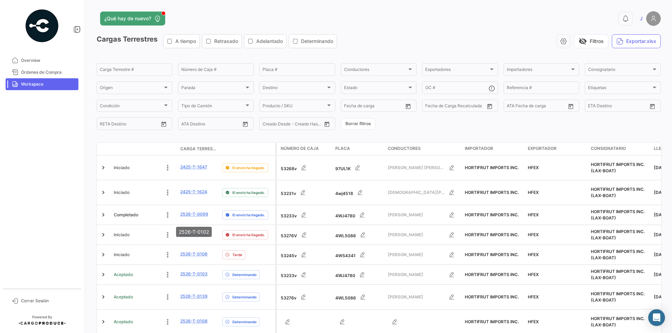
scroll to position [138, 0]
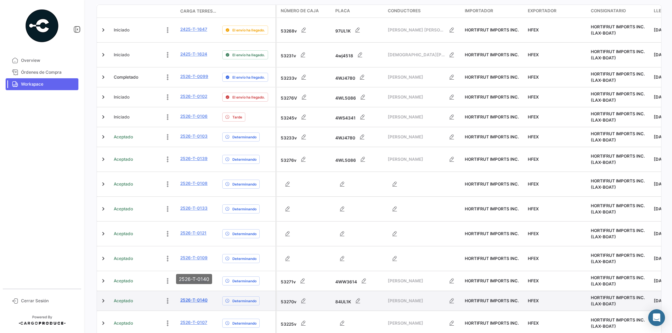
click at [194, 297] on link "2526-T-0140" at bounding box center [193, 300] width 27 height 6
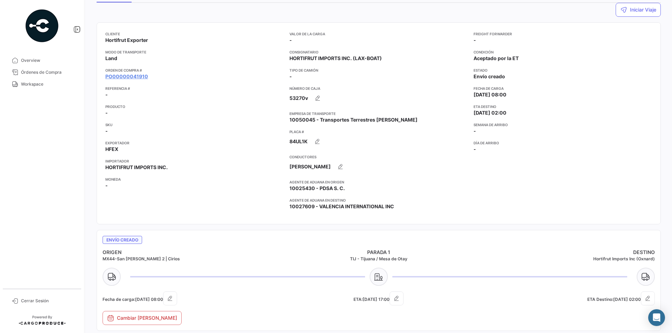
scroll to position [35, 0]
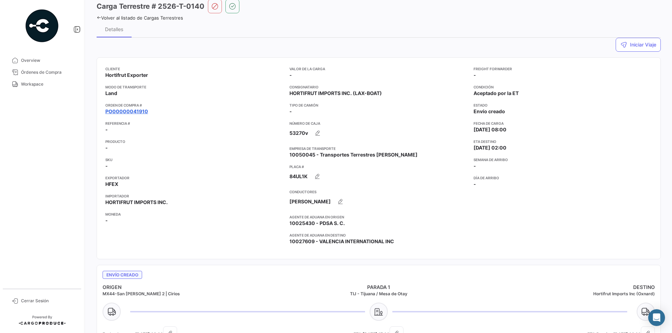
click at [134, 111] on link "PO00000041910" at bounding box center [126, 111] width 43 height 7
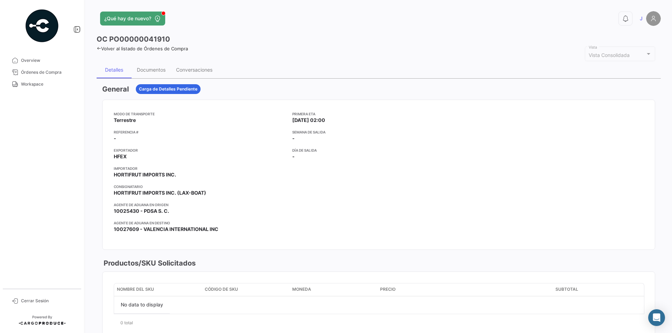
click at [98, 48] on icon at bounding box center [99, 48] width 5 height 5
click at [28, 83] on span "Workspace" at bounding box center [48, 84] width 55 height 6
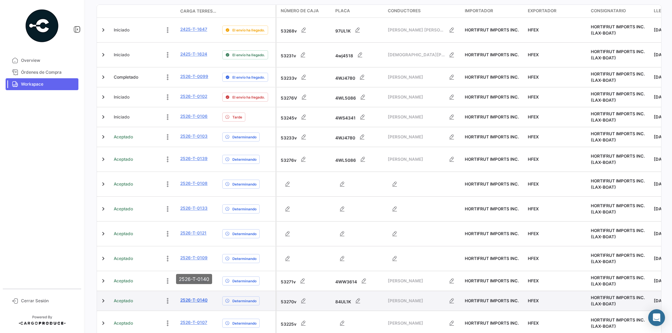
click at [196, 297] on link "2526-T-0140" at bounding box center [193, 300] width 27 height 6
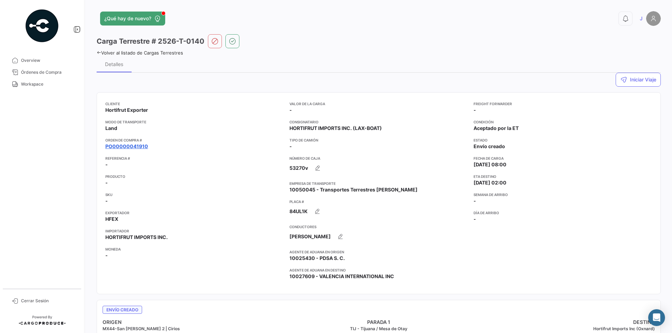
click at [133, 147] on link "PO00000041910" at bounding box center [126, 146] width 43 height 7
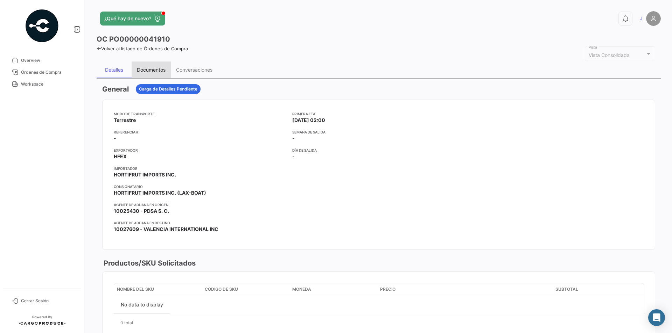
click at [157, 71] on div "Documentos" at bounding box center [151, 70] width 29 height 6
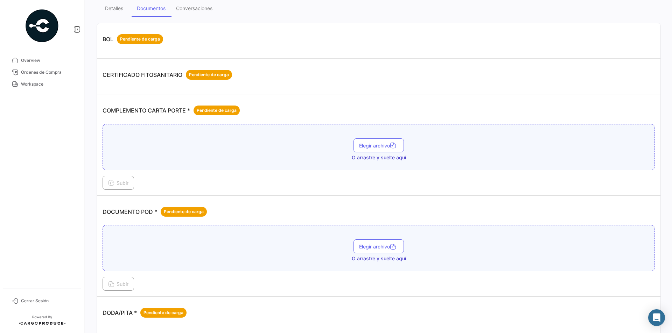
scroll to position [70, 0]
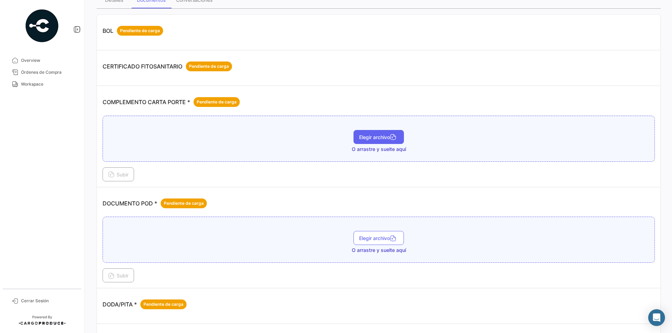
click at [379, 138] on span "Elegir archivo" at bounding box center [378, 137] width 39 height 6
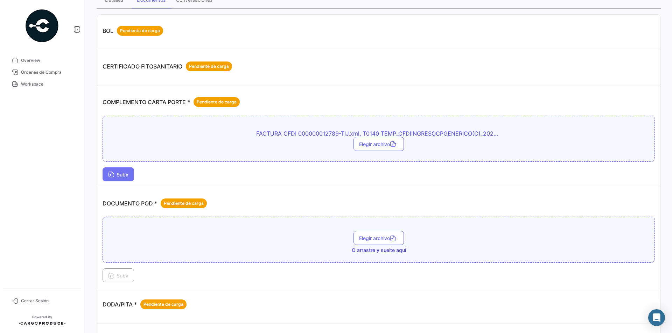
click at [124, 171] on button "Subir" at bounding box center [118, 175] width 31 height 14
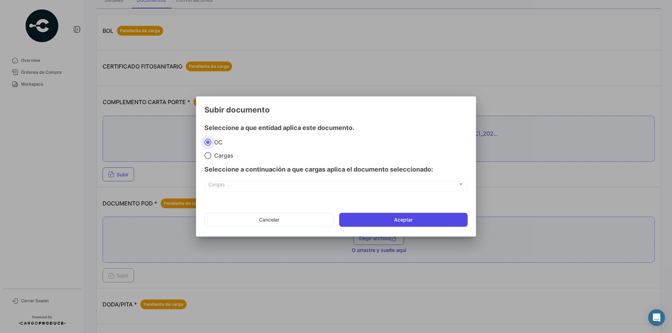
click at [366, 215] on button "Aceptar" at bounding box center [403, 220] width 128 height 14
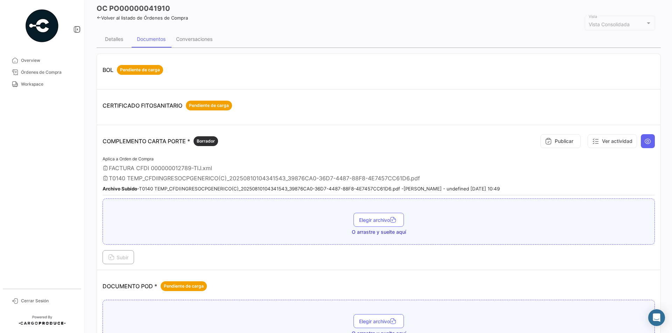
scroll to position [0, 0]
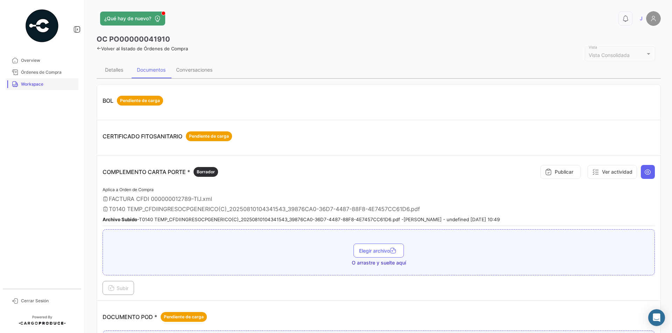
click at [44, 85] on span "Workspace" at bounding box center [48, 84] width 55 height 6
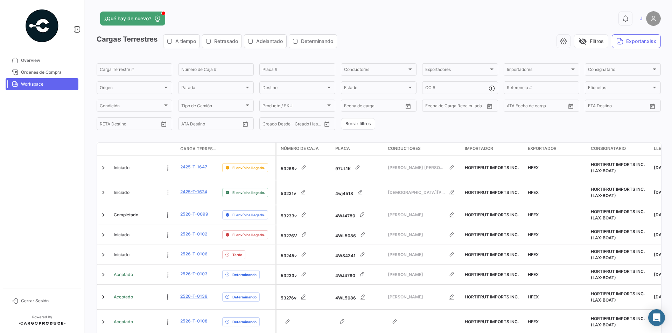
scroll to position [138, 0]
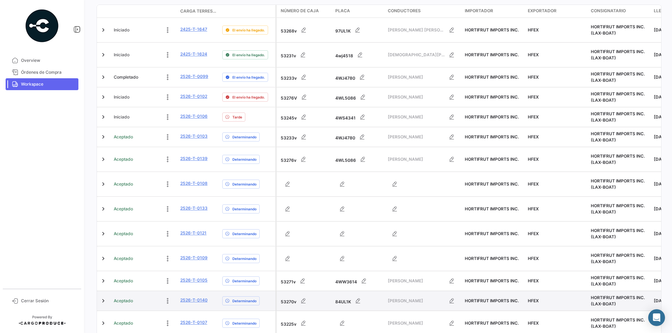
drag, startPoint x: 335, startPoint y: 269, endPoint x: 350, endPoint y: 268, distance: 15.4
click at [350, 291] on datatable-body-cell "84UL1K" at bounding box center [358, 301] width 52 height 20
copy div "84UL1K"
click at [197, 297] on link "2526-T-0140" at bounding box center [193, 300] width 27 height 6
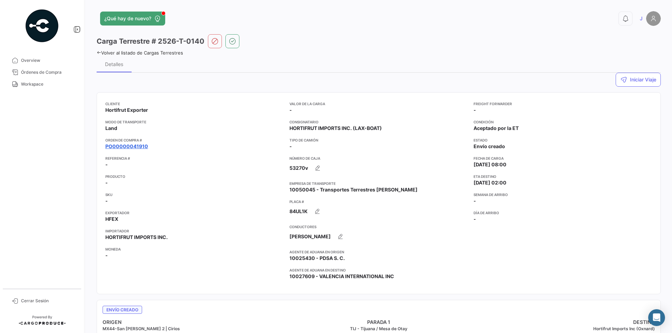
click at [126, 145] on link "PO00000041910" at bounding box center [126, 146] width 43 height 7
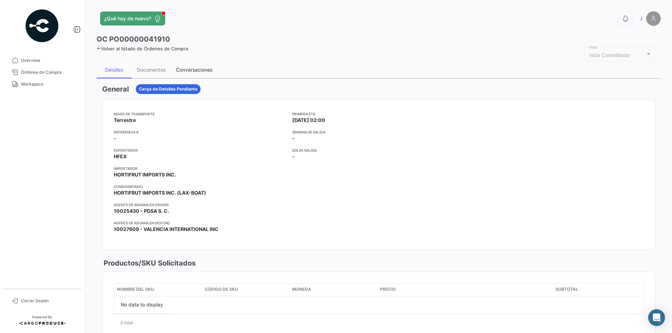
click at [201, 72] on div "Conversaciones" at bounding box center [194, 70] width 36 height 6
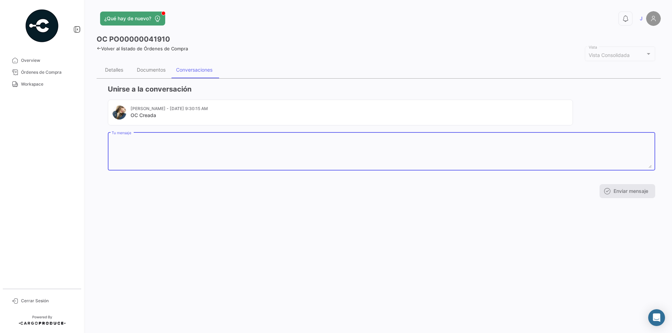
click at [161, 148] on textarea "Tu mensaje" at bounding box center [382, 152] width 540 height 31
click at [130, 144] on textarea "Tu mensaje" at bounding box center [382, 152] width 540 height 31
paste textarea "NOMBRE [PERSON_NAME] APELLIDO PATERNO [PERSON_NAME] APELLIDO [PERSON_NAME] FECH…"
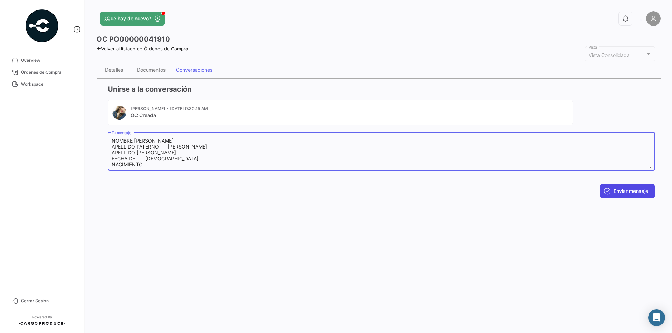
type textarea "NOMBRE [PERSON_NAME] APELLIDO PATERNO [PERSON_NAME] APELLIDO [PERSON_NAME] FECH…"
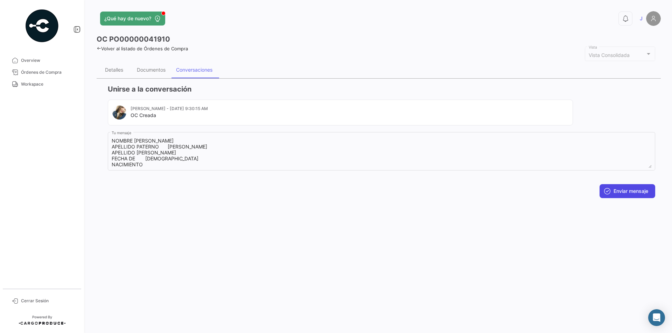
click at [635, 192] on button "Enviar mensaje" at bounding box center [627, 191] width 56 height 14
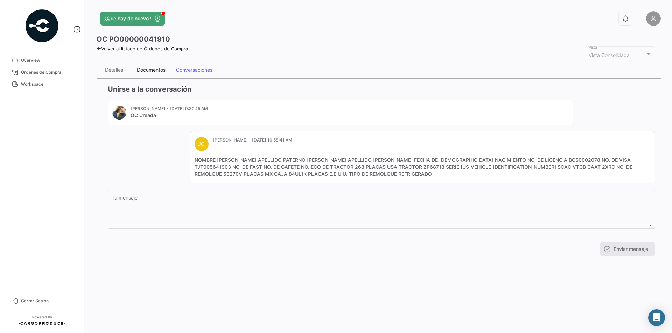
click at [144, 70] on div "Documentos" at bounding box center [151, 70] width 29 height 6
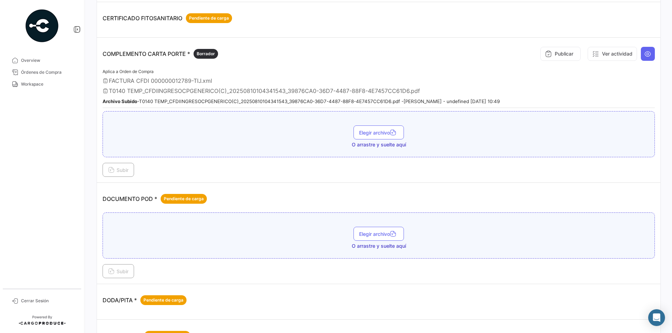
scroll to position [109, 0]
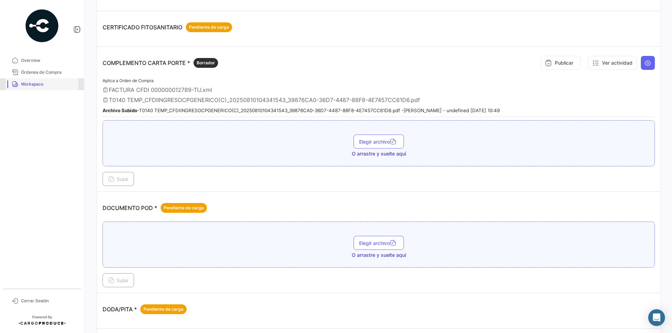
click at [33, 85] on span "Workspace" at bounding box center [48, 84] width 55 height 6
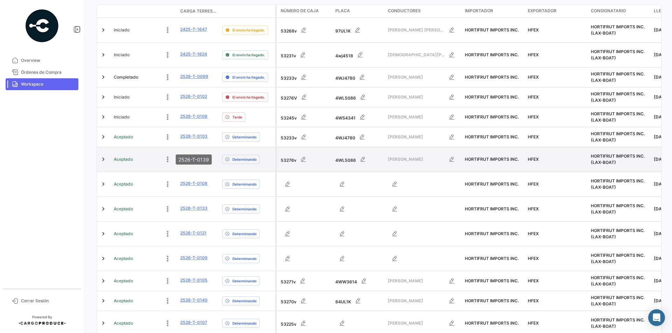
click at [203, 156] on link "2526-T-0139" at bounding box center [193, 159] width 27 height 6
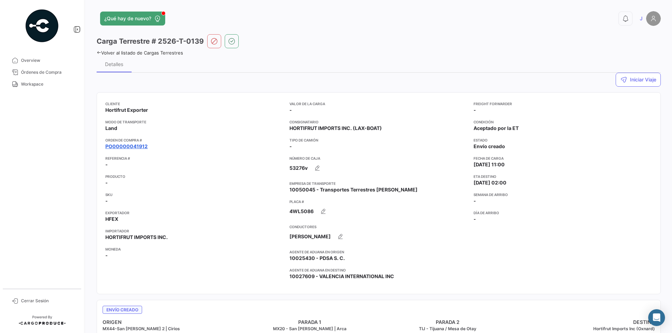
click at [133, 147] on link "PO00000041912" at bounding box center [126, 146] width 42 height 7
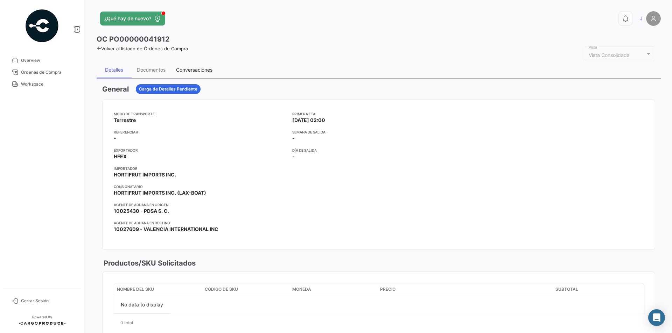
click at [184, 70] on div "Conversaciones" at bounding box center [194, 70] width 36 height 6
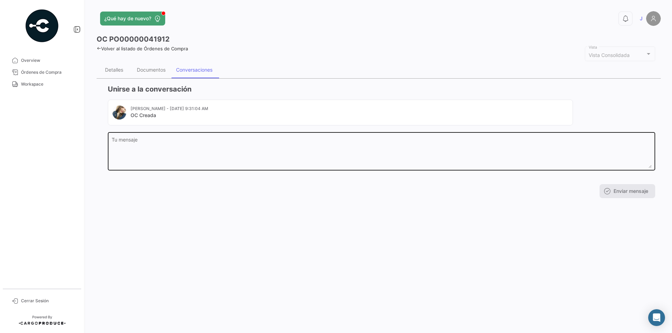
click at [133, 141] on textarea "Tu mensaje" at bounding box center [382, 152] width 540 height 31
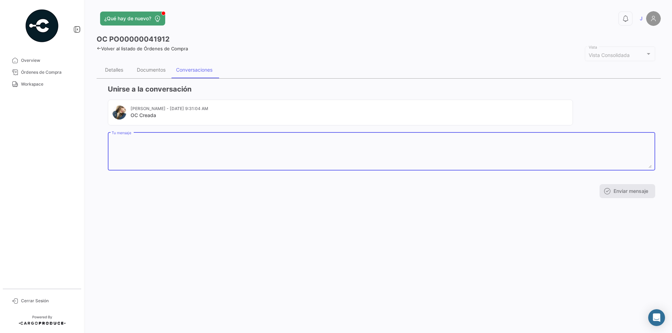
paste textarea "NOMBRE [PERSON_NAME] [PERSON_NAME] APELLIDO MATERNO PASOS FECHA DE [DEMOGRAPHIC…"
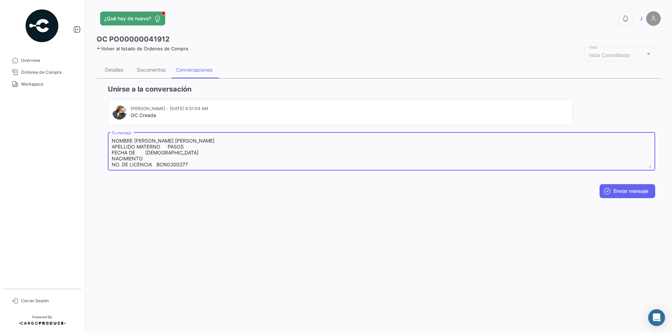
scroll to position [87, 0]
type textarea "NOMBRE [PERSON_NAME] [PERSON_NAME] APELLIDO MATERNO PASOS FECHA DE [DEMOGRAPHIC…"
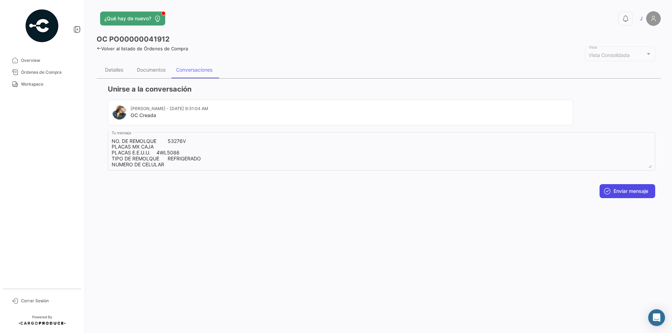
click at [622, 190] on button "Enviar mensaje" at bounding box center [627, 191] width 56 height 14
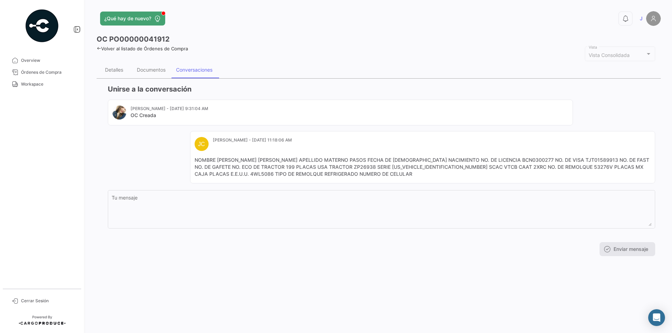
scroll to position [0, 0]
click at [162, 70] on div "Documentos" at bounding box center [151, 70] width 29 height 6
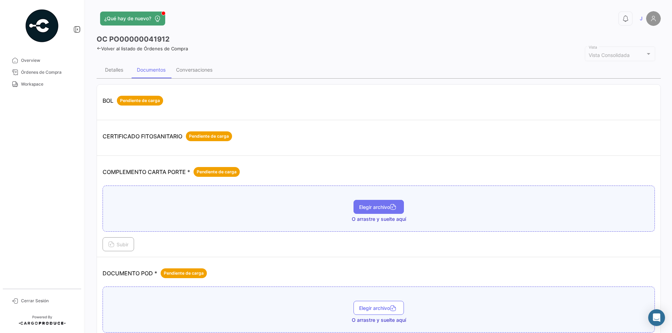
click at [372, 206] on span "Elegir archivo" at bounding box center [378, 207] width 39 height 6
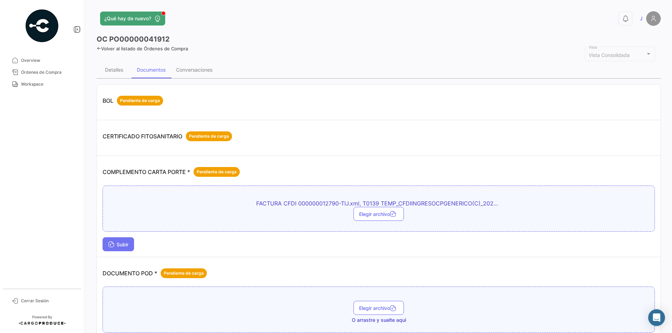
click at [116, 244] on span "Subir" at bounding box center [118, 245] width 20 height 6
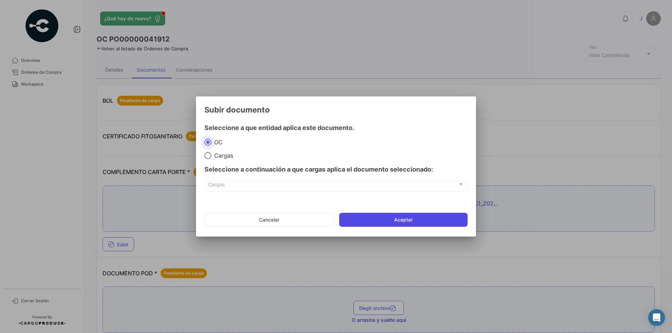
click at [371, 219] on button "Aceptar" at bounding box center [403, 220] width 128 height 14
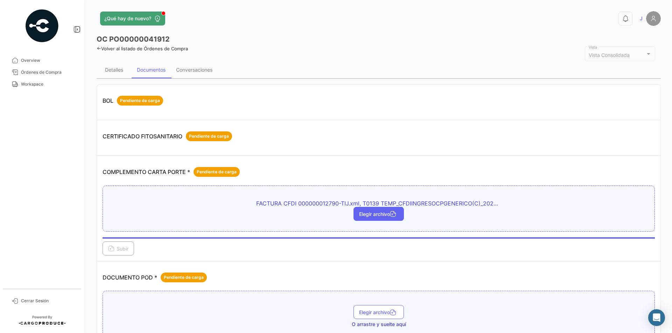
click at [377, 217] on span "Elegir archivo" at bounding box center [378, 214] width 39 height 6
click at [268, 129] on div "CERTIFICADO FITOSANITARIO Pendiente de carga" at bounding box center [379, 136] width 552 height 21
click at [274, 130] on div "CERTIFICADO FITOSANITARIO Pendiente de carga" at bounding box center [379, 136] width 552 height 21
click at [188, 72] on div "Conversaciones" at bounding box center [194, 70] width 36 height 6
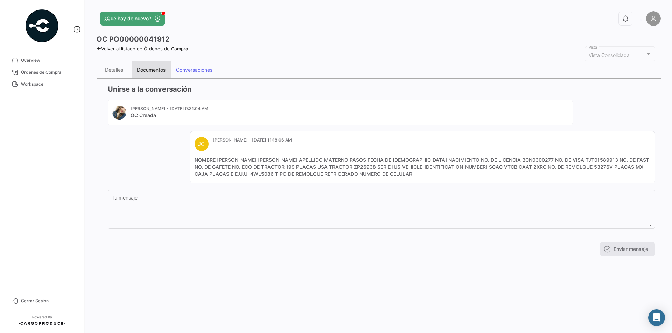
click at [160, 71] on div "Documentos" at bounding box center [151, 70] width 29 height 6
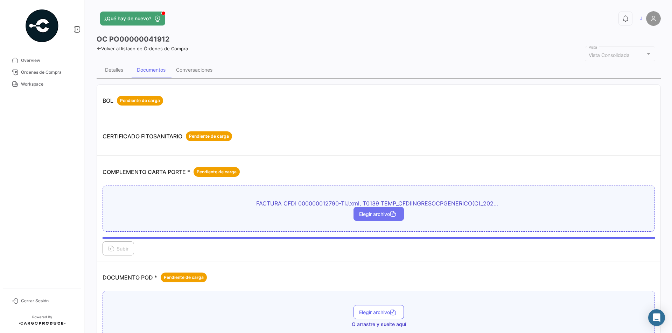
click at [369, 216] on span "Elegir archivo" at bounding box center [378, 214] width 39 height 6
click at [42, 84] on span "Workspace" at bounding box center [48, 84] width 55 height 6
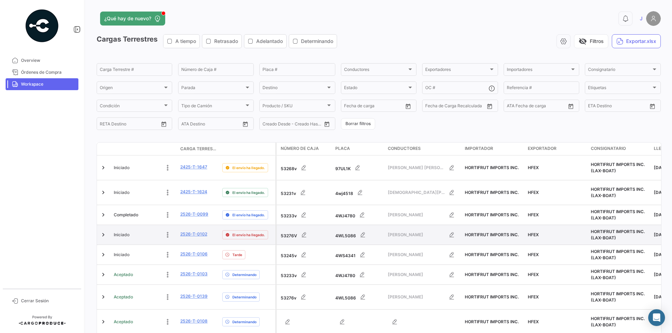
scroll to position [138, 0]
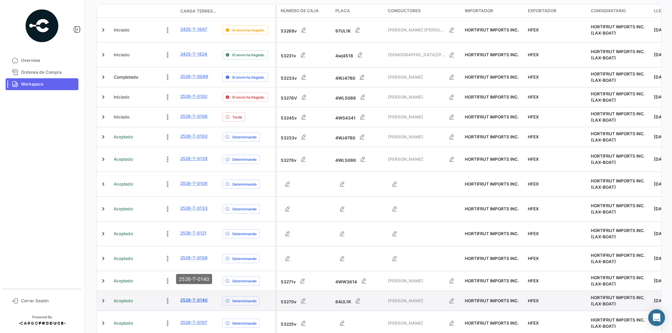
click at [204, 297] on link "2526-T-0140" at bounding box center [193, 300] width 27 height 6
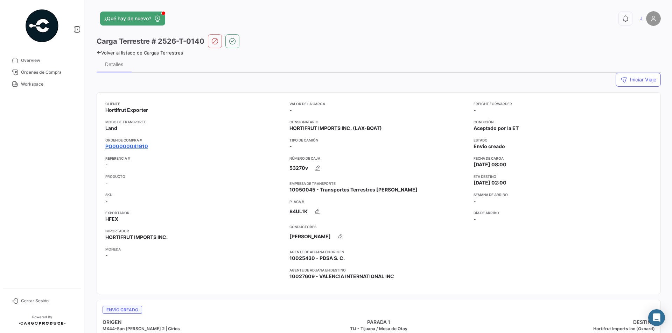
click at [125, 147] on link "PO00000041910" at bounding box center [126, 146] width 43 height 7
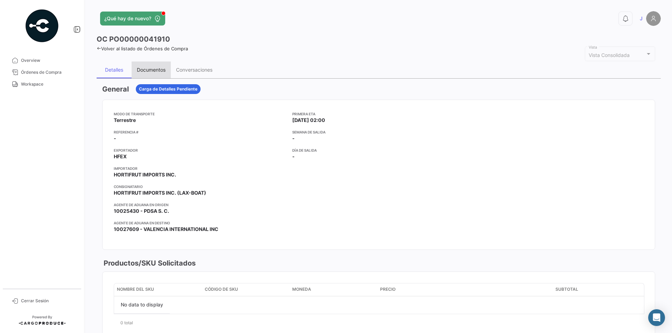
click at [152, 70] on div "Documentos" at bounding box center [151, 70] width 29 height 6
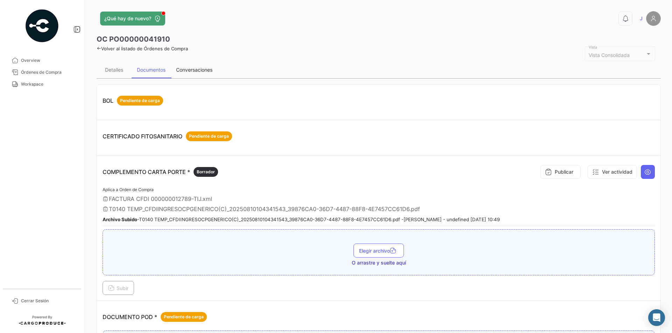
click at [202, 68] on div "Conversaciones" at bounding box center [194, 70] width 36 height 6
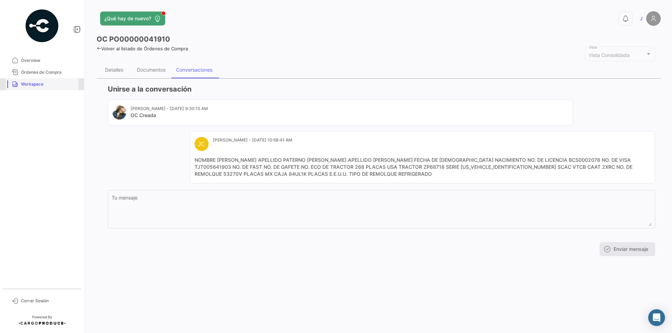
click at [40, 84] on span "Workspace" at bounding box center [48, 84] width 55 height 6
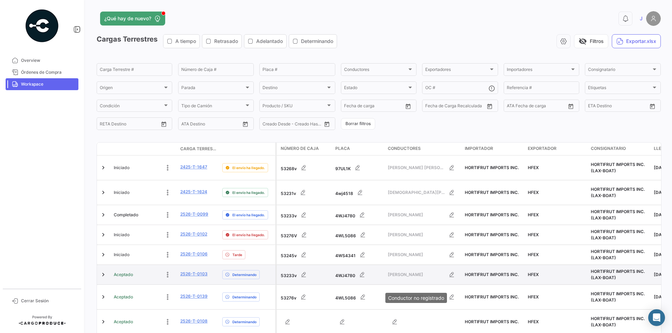
scroll to position [138, 0]
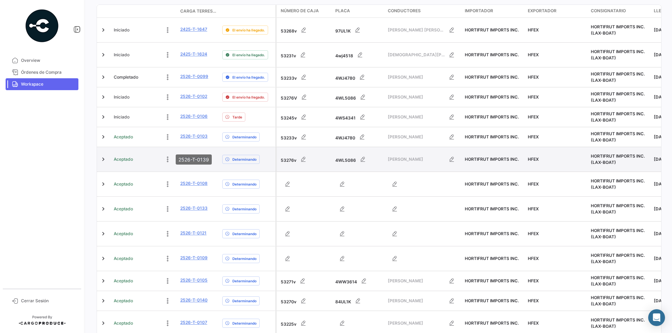
click at [201, 156] on link "2526-T-0139" at bounding box center [193, 159] width 27 height 6
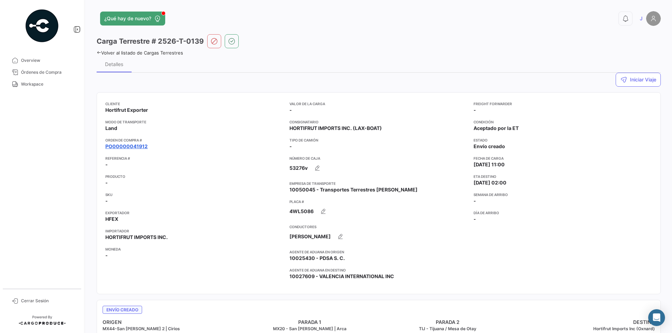
click at [137, 145] on link "PO00000041912" at bounding box center [126, 146] width 42 height 7
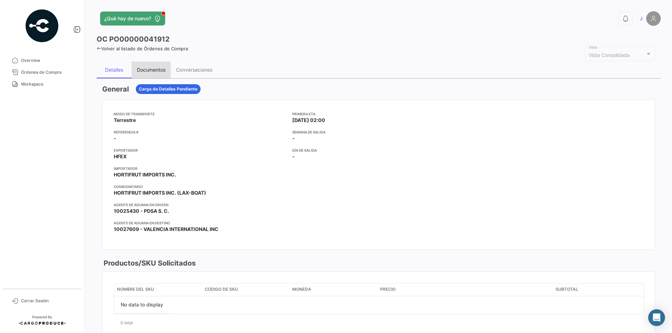
click at [156, 72] on div "Documentos" at bounding box center [151, 70] width 29 height 6
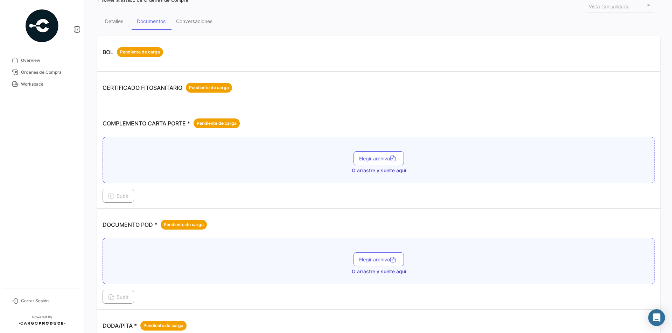
scroll to position [70, 0]
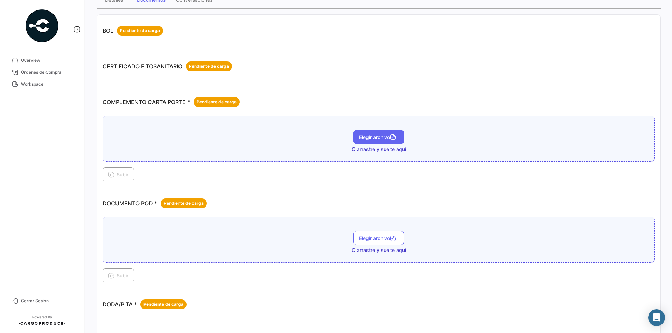
click at [362, 135] on span "Elegir archivo" at bounding box center [378, 137] width 39 height 6
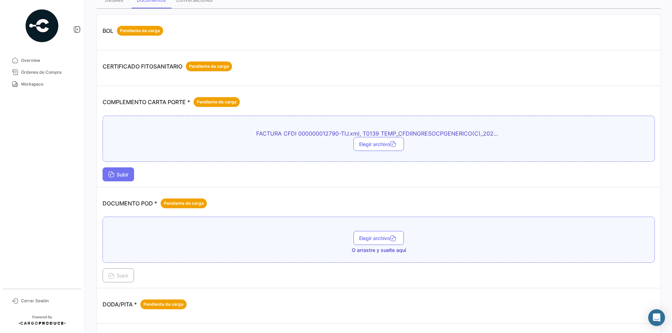
click at [123, 174] on span "Subir" at bounding box center [118, 175] width 20 height 6
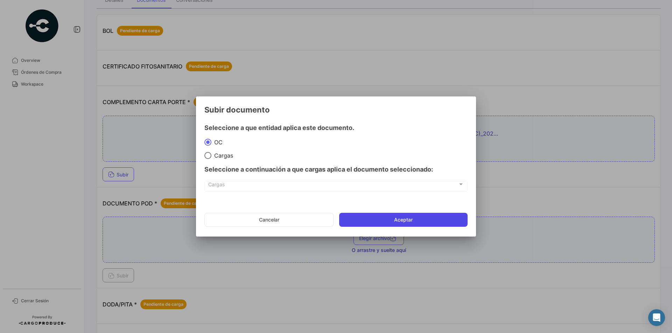
click at [388, 222] on button "Aceptar" at bounding box center [403, 220] width 128 height 14
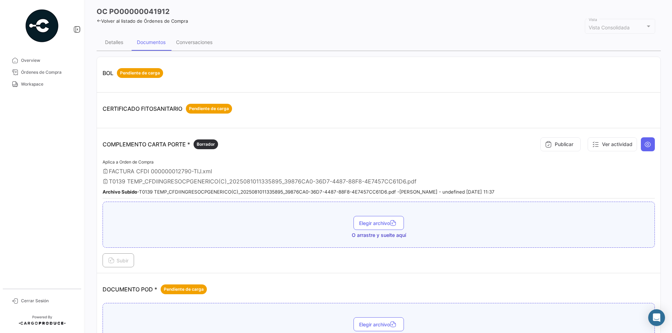
scroll to position [0, 0]
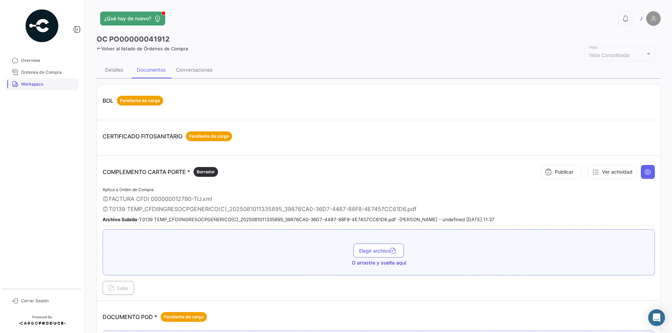
click at [37, 86] on span "Workspace" at bounding box center [48, 84] width 55 height 6
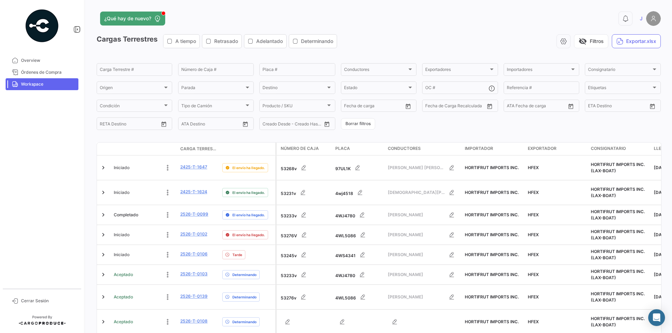
scroll to position [138, 0]
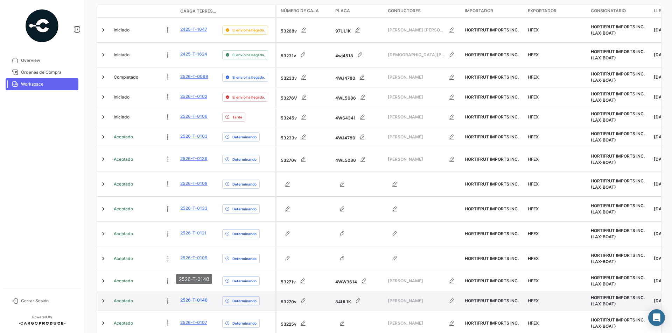
click at [203, 297] on link "2526-T-0140" at bounding box center [193, 300] width 27 height 6
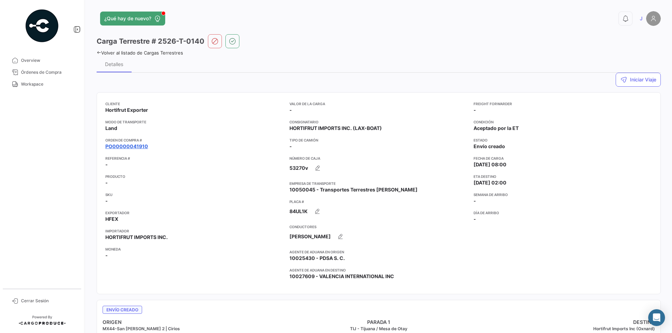
click at [127, 147] on link "PO00000041910" at bounding box center [126, 146] width 43 height 7
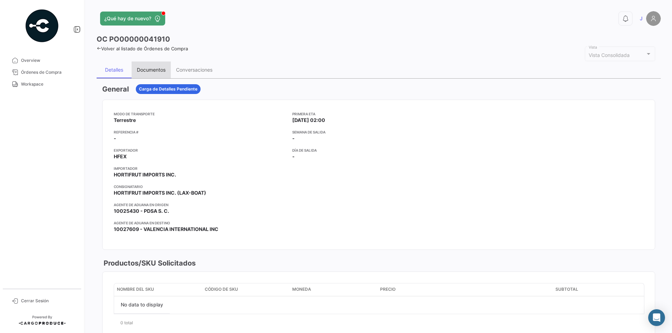
click at [152, 69] on div "Documentos" at bounding box center [151, 70] width 29 height 6
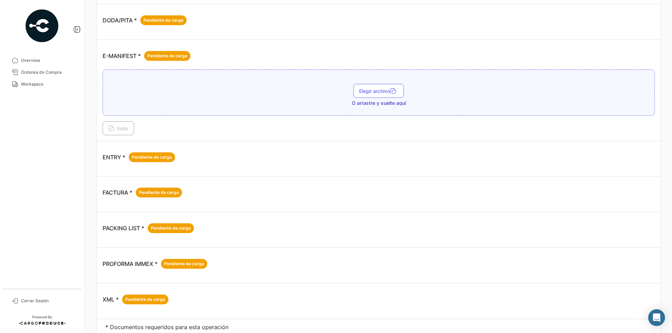
scroll to position [420, 0]
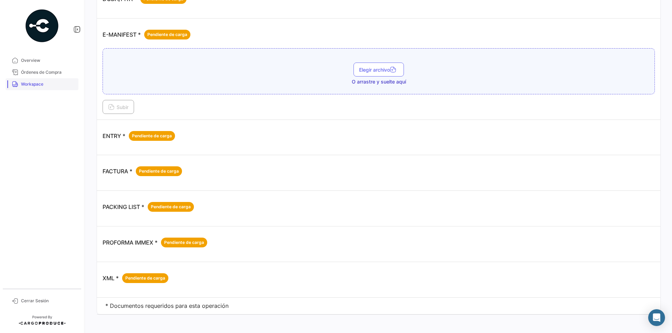
click at [37, 84] on span "Workspace" at bounding box center [48, 84] width 55 height 6
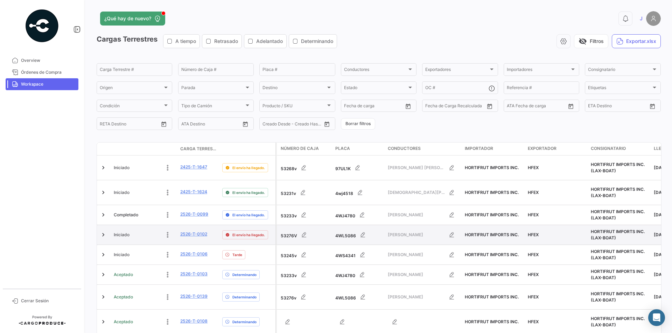
scroll to position [138, 0]
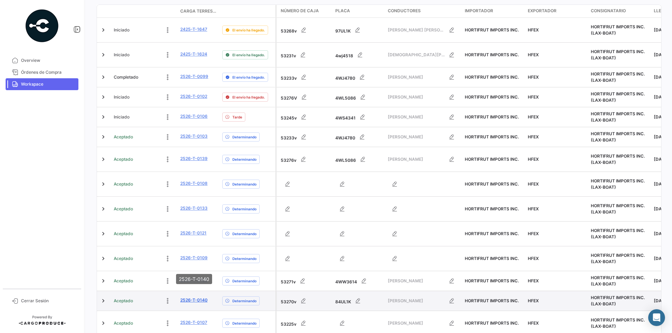
click at [203, 297] on link "2526-T-0140" at bounding box center [193, 300] width 27 height 6
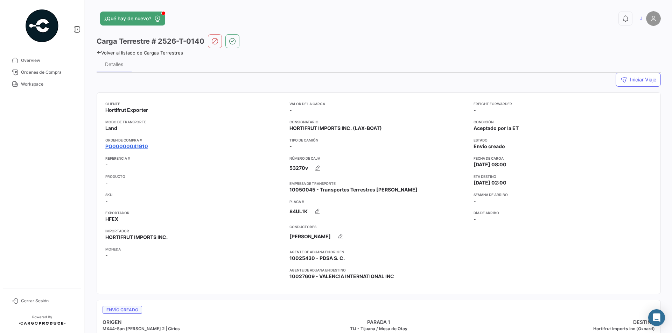
click at [127, 146] on link "PO00000041910" at bounding box center [126, 146] width 43 height 7
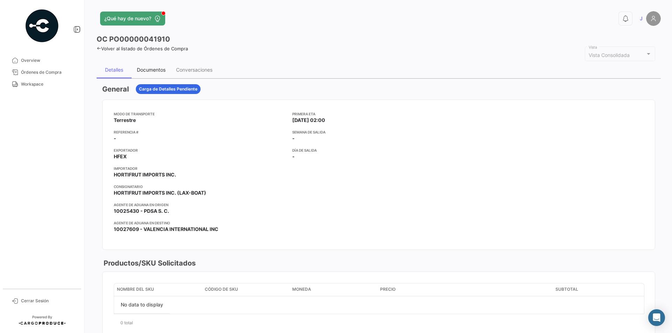
click at [149, 70] on div "Documentos" at bounding box center [151, 70] width 29 height 6
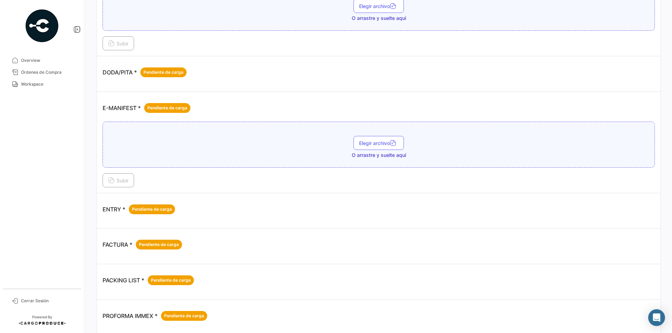
scroll to position [280, 0]
